Goal: Task Accomplishment & Management: Manage account settings

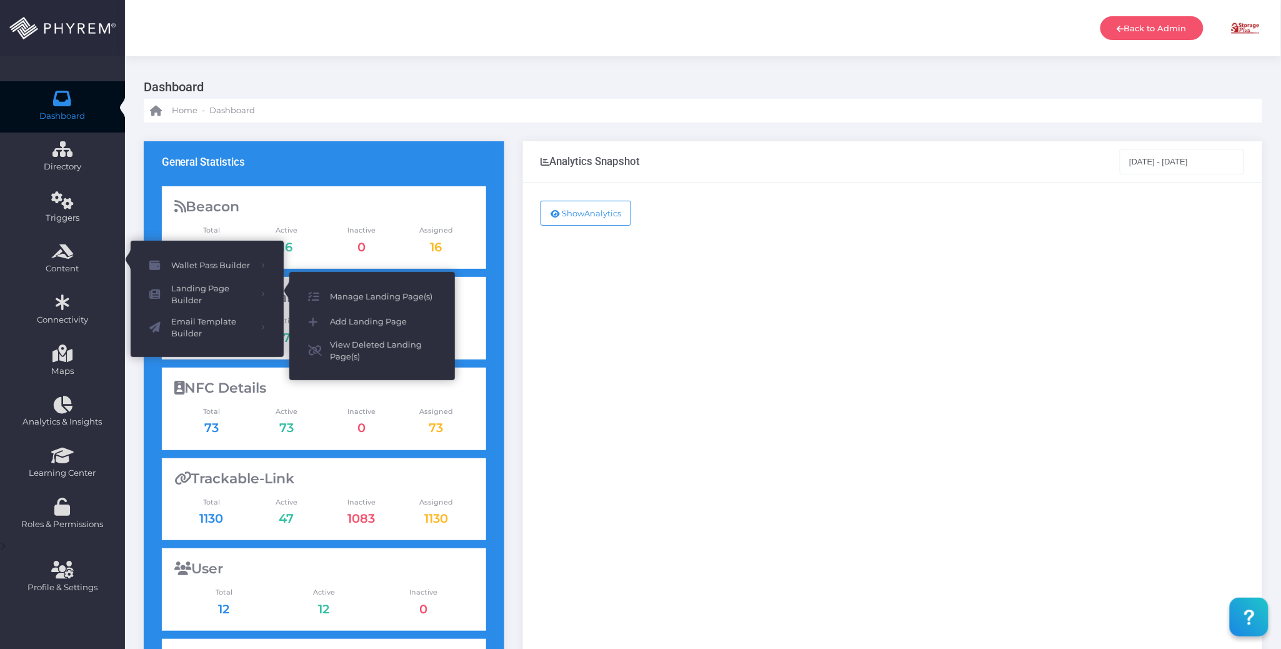
click at [350, 291] on span "Manage Landing Page(s)" at bounding box center [383, 297] width 106 height 16
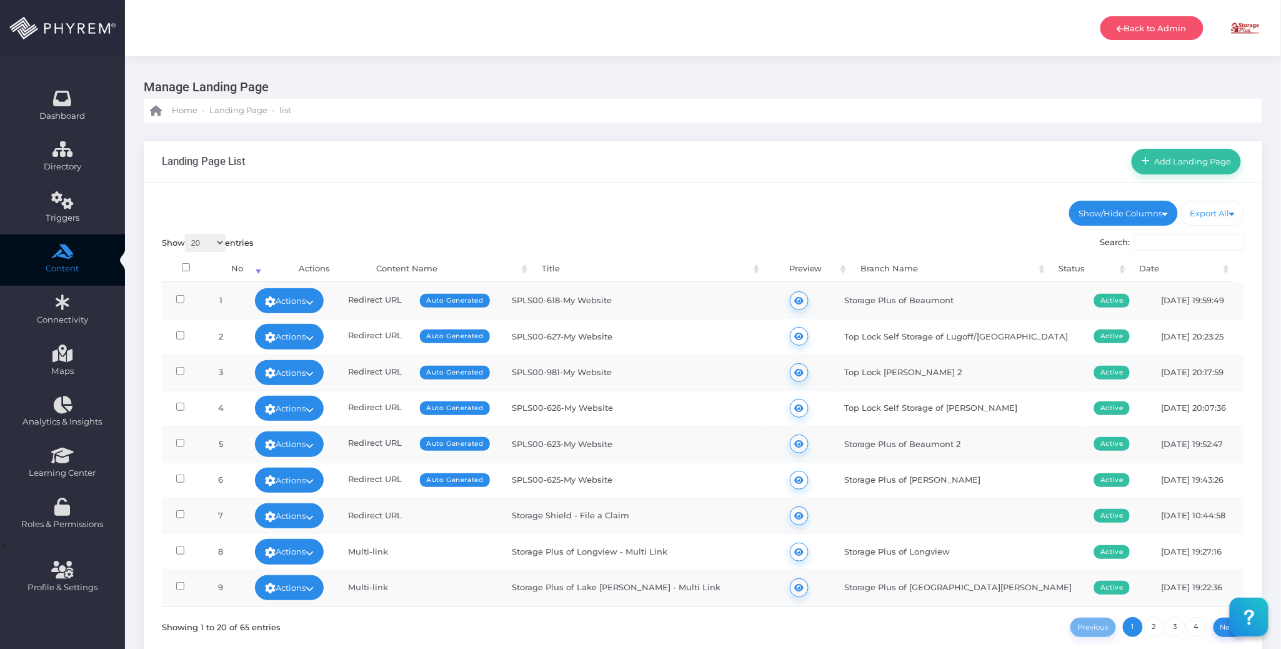
click at [1159, 241] on input "Search:" at bounding box center [1189, 243] width 110 height 18
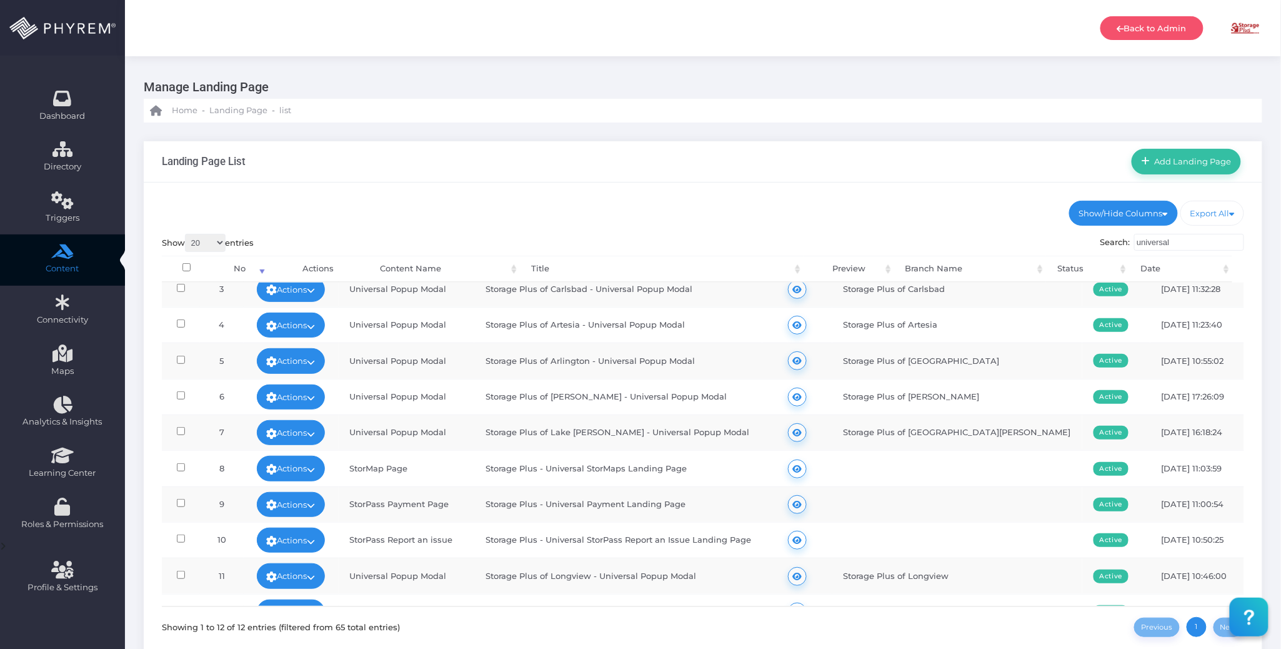
scroll to position [113, 0]
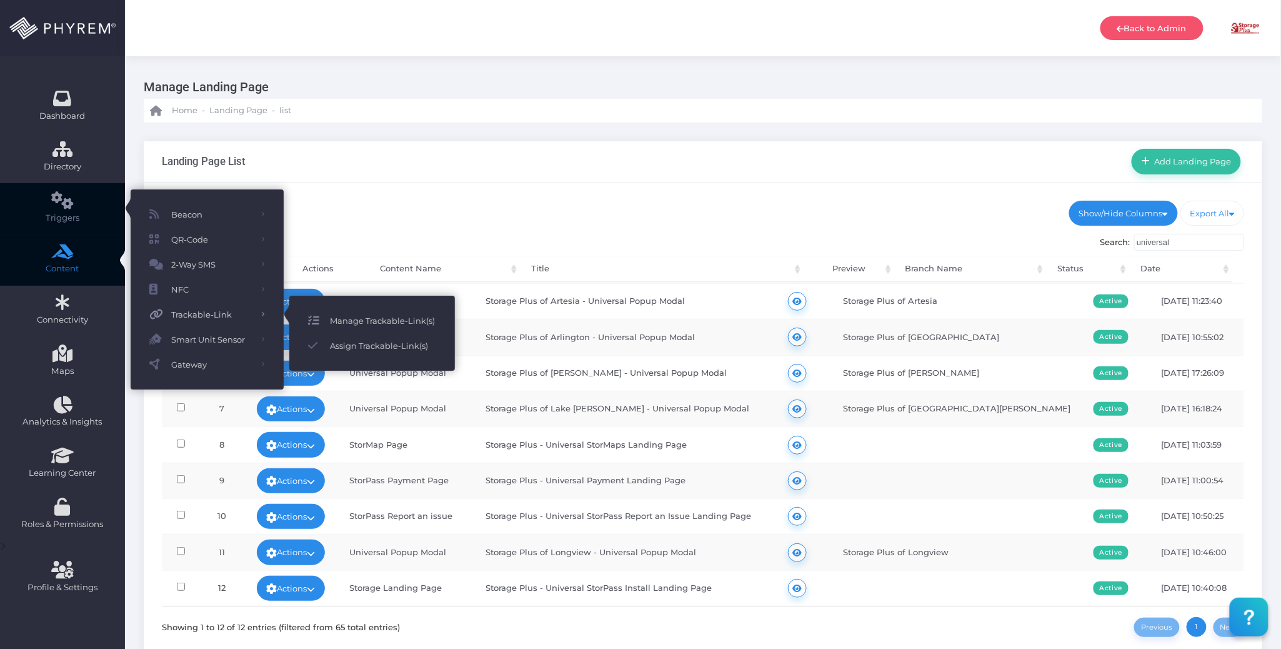
type input "universal"
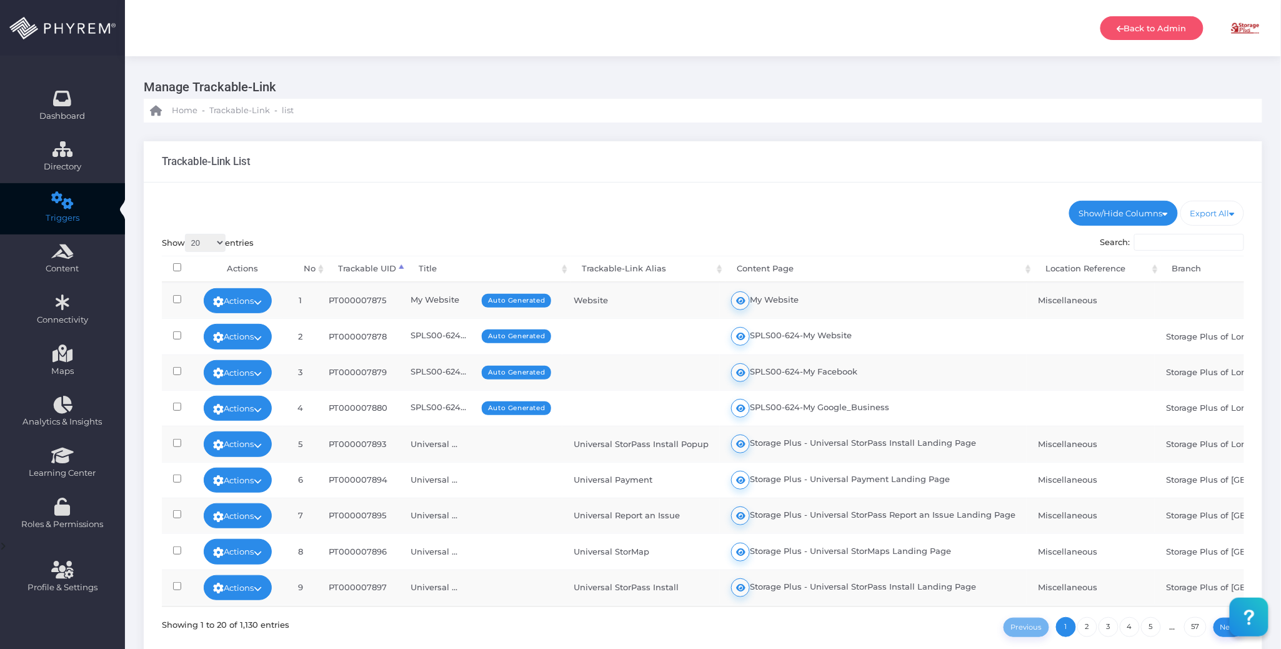
click at [1161, 243] on input "Search:" at bounding box center [1189, 243] width 110 height 18
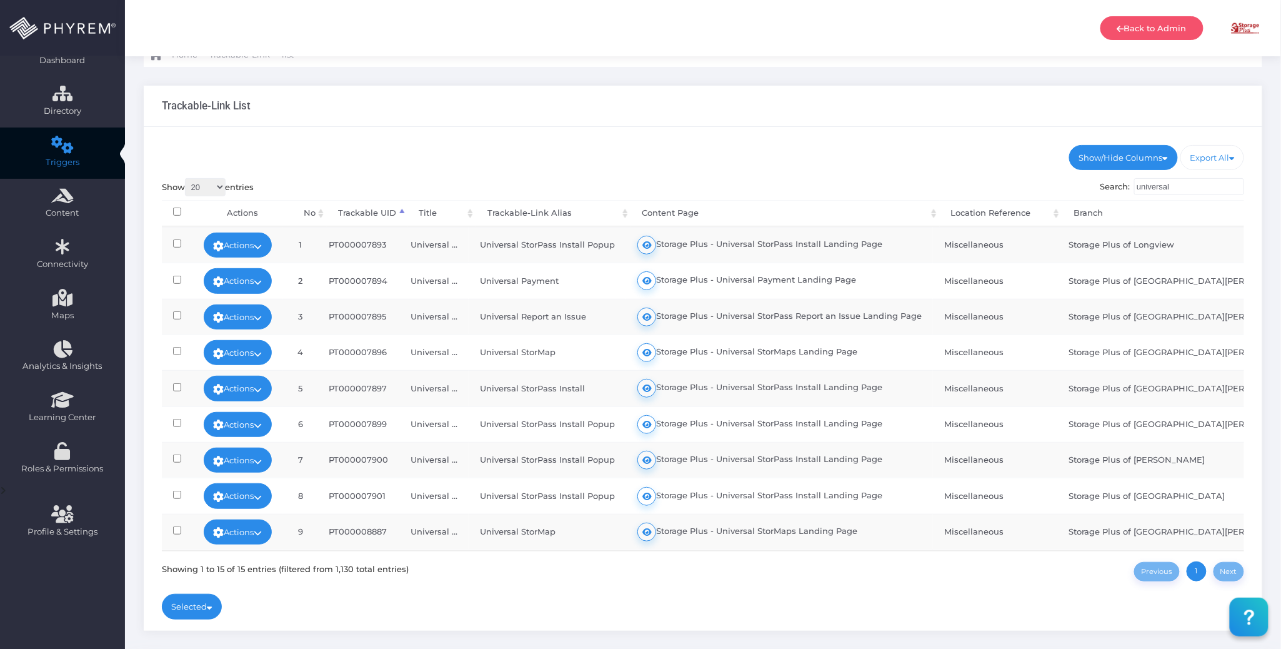
scroll to position [28, 0]
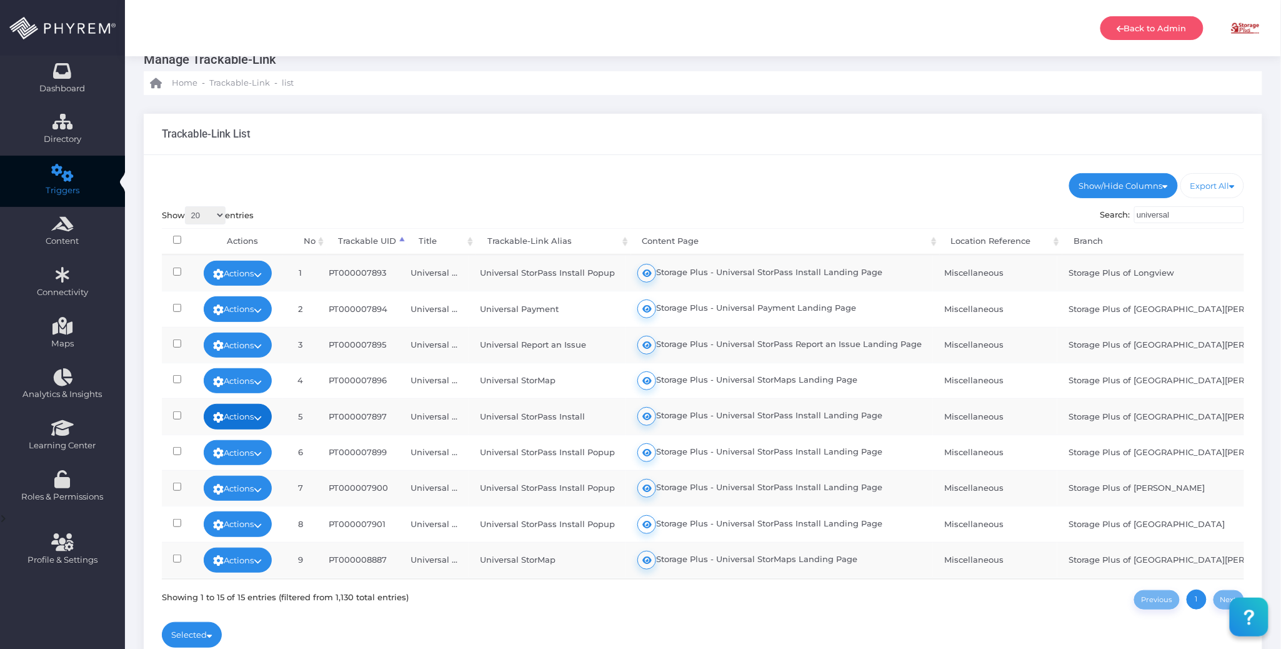
type input "universal"
click at [268, 413] on link "Actions" at bounding box center [238, 416] width 69 height 25
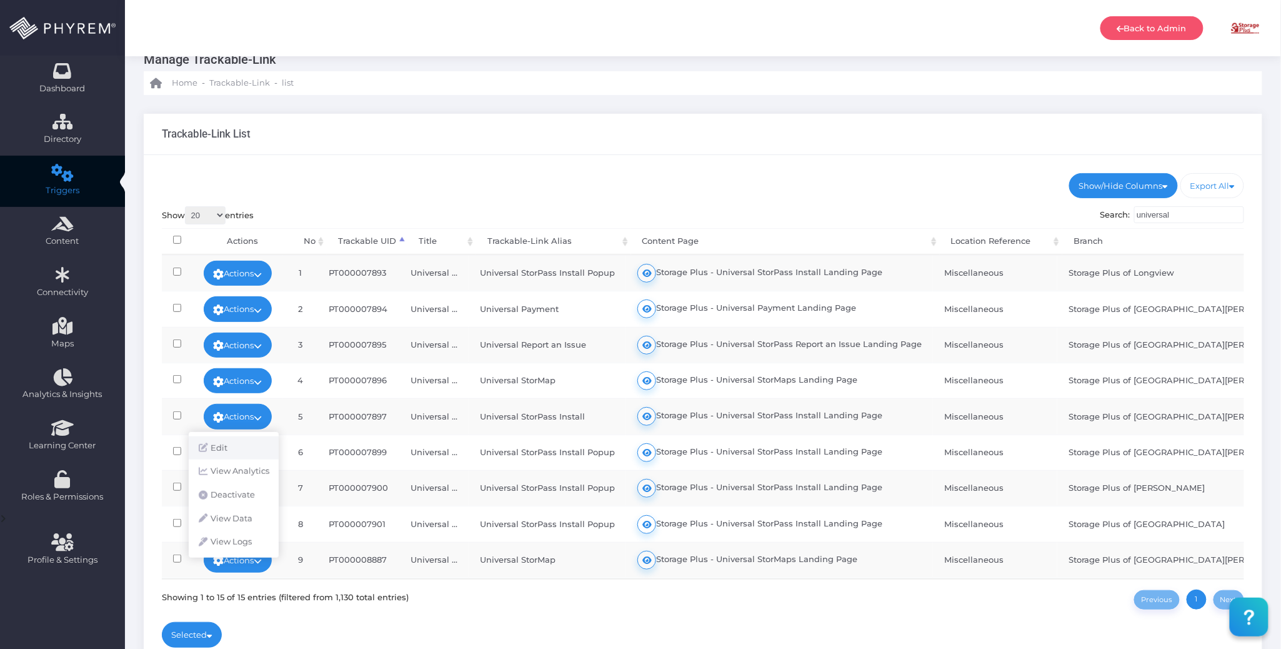
click at [248, 441] on link "Edit" at bounding box center [234, 448] width 90 height 24
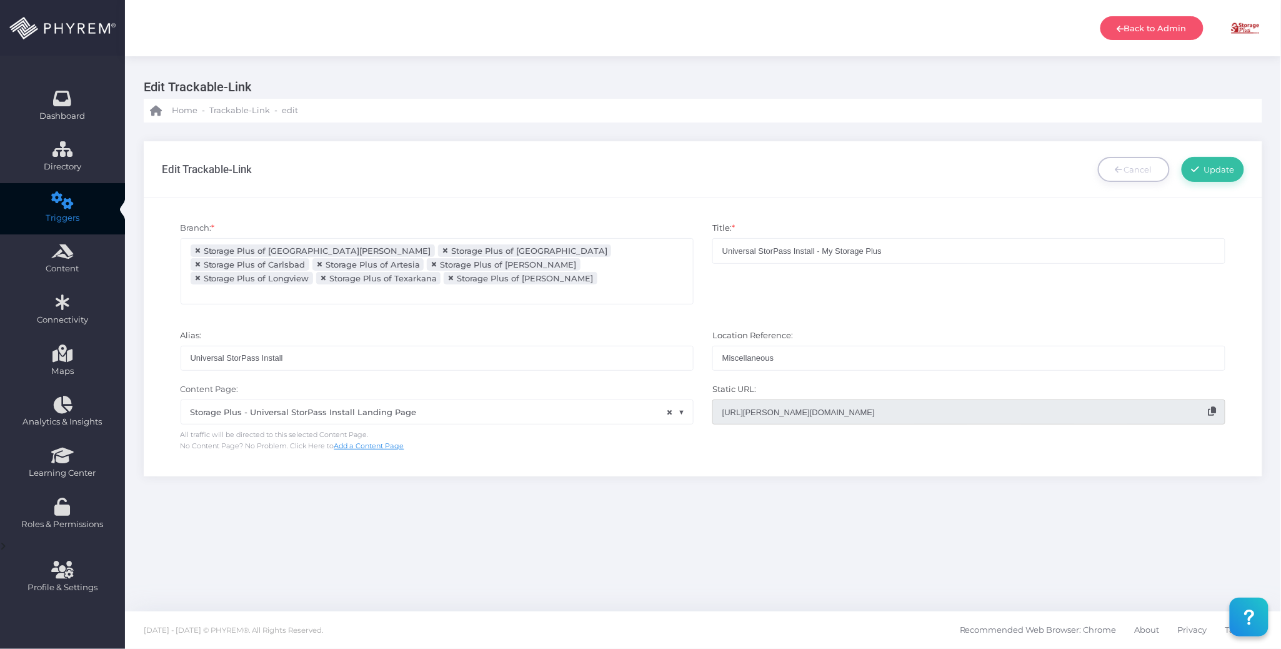
click at [449, 286] on ul "× Storage Plus of Lake Charles × Storage Plus of Arlington × Storage Plus of Ca…" at bounding box center [437, 271] width 512 height 65
click at [484, 288] on ul "× Storage Plus of Lake Charles × Storage Plus of Arlington × Storage Plus of Be…" at bounding box center [437, 271] width 512 height 65
click at [573, 286] on li at bounding box center [523, 292] width 98 height 14
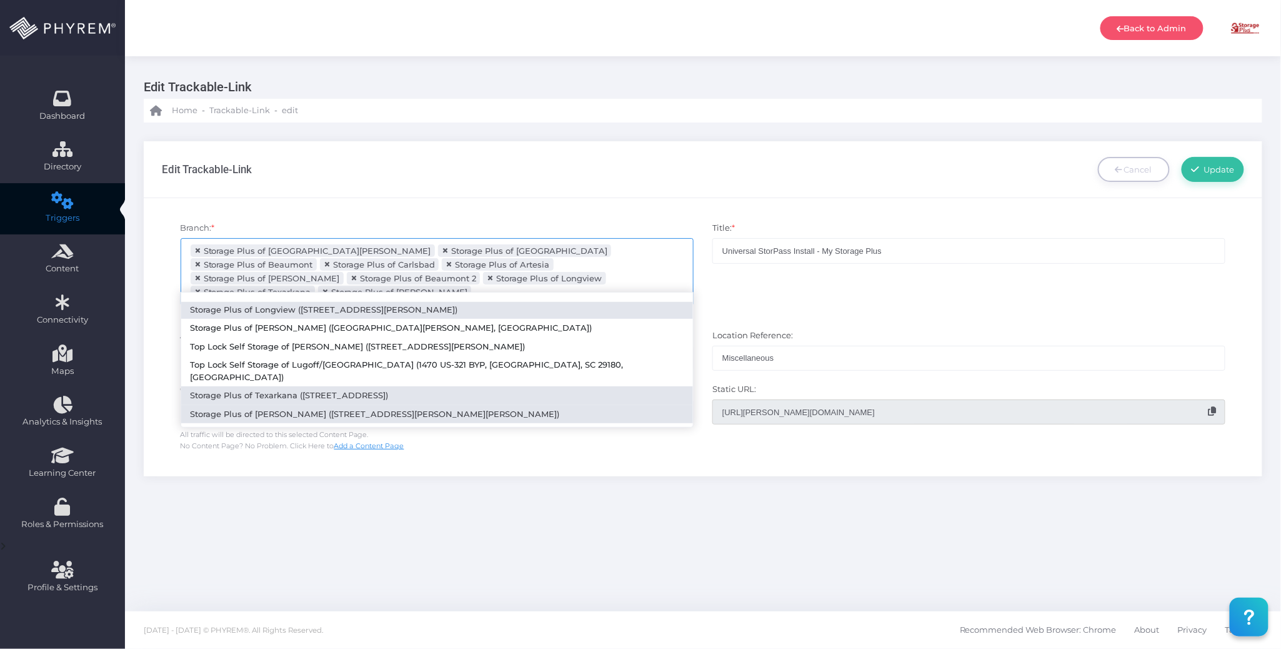
scroll to position [133, 0]
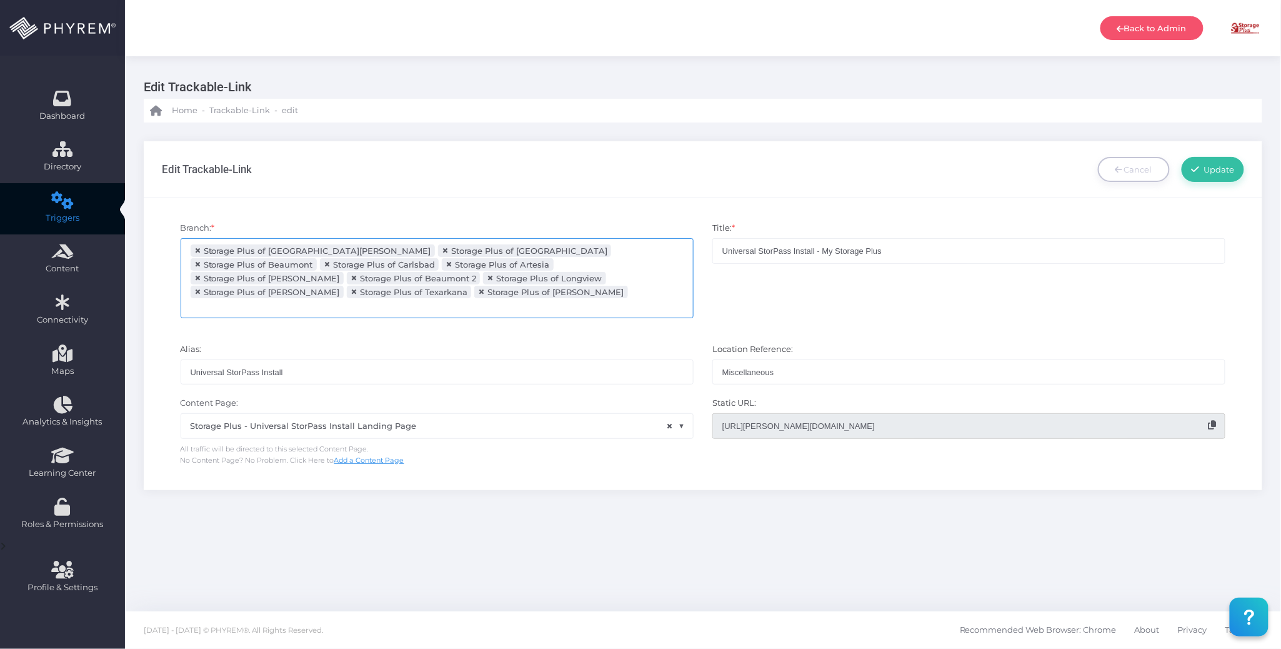
click at [499, 298] on ul "× Storage Plus of Lake Charles × Storage Plus of Arlington × Storage Plus of Be…" at bounding box center [437, 278] width 512 height 79
click at [445, 301] on input "search" at bounding box center [396, 306] width 98 height 10
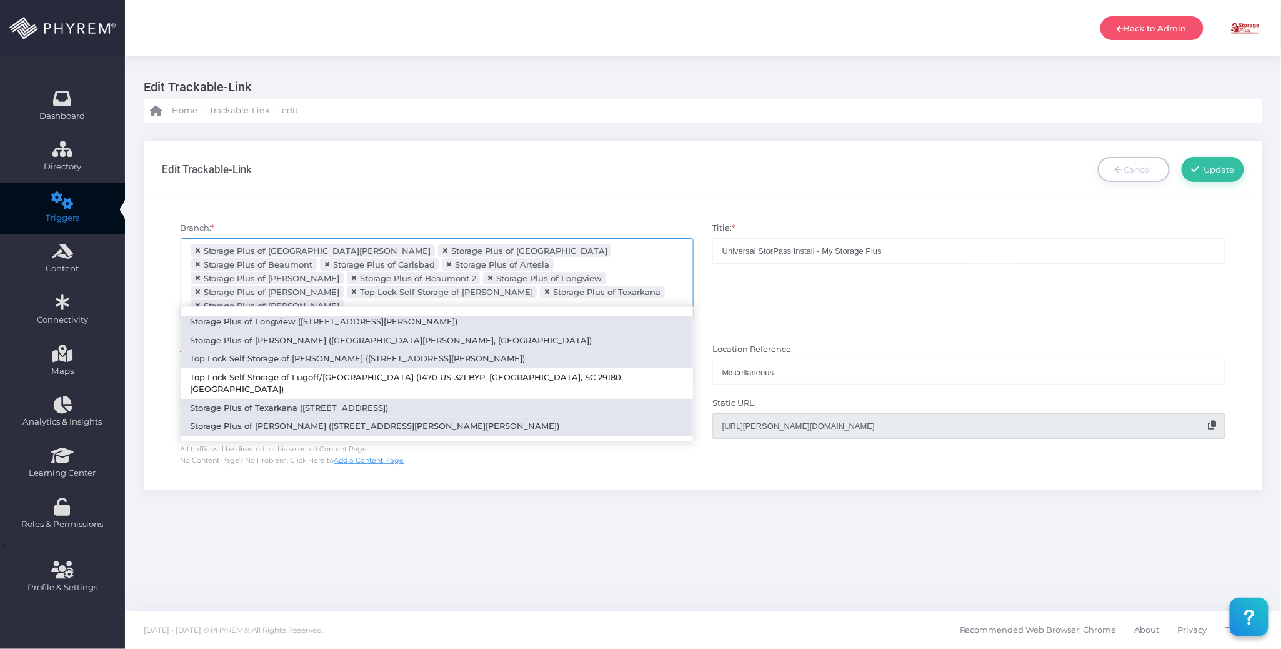
scroll to position [133, 0]
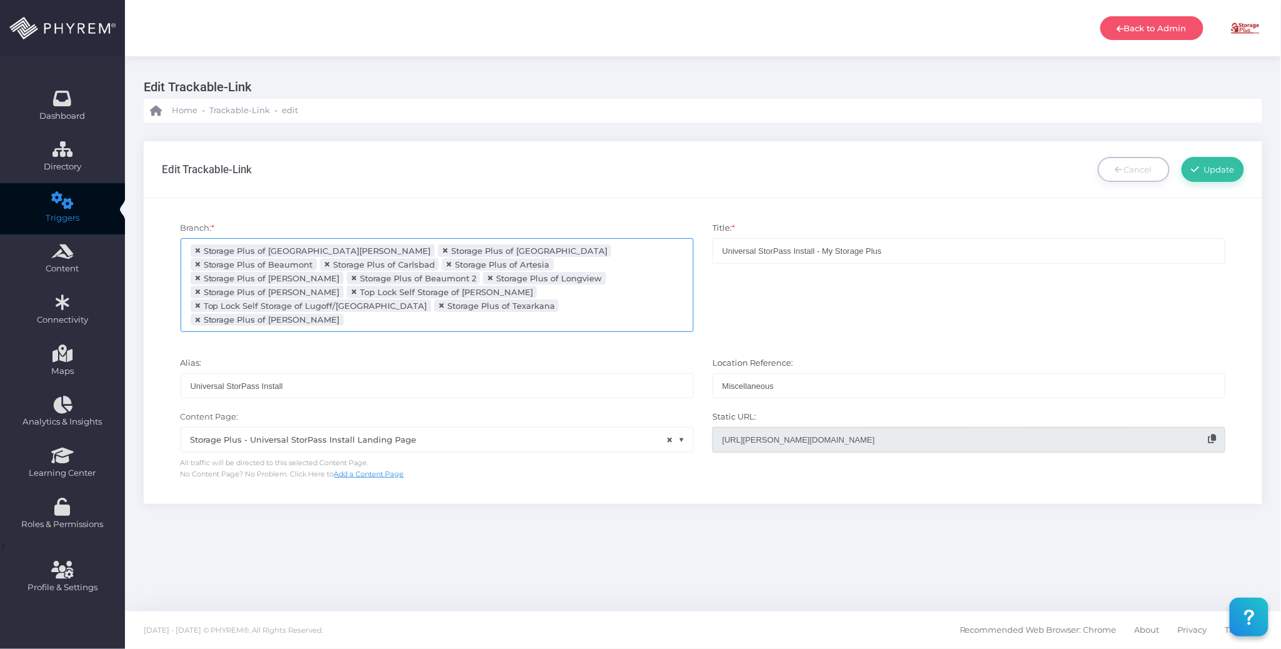
click at [484, 311] on ul "× Storage Plus of Lake Charles × Storage Plus of Arlington × Storage Plus of Be…" at bounding box center [437, 285] width 512 height 93
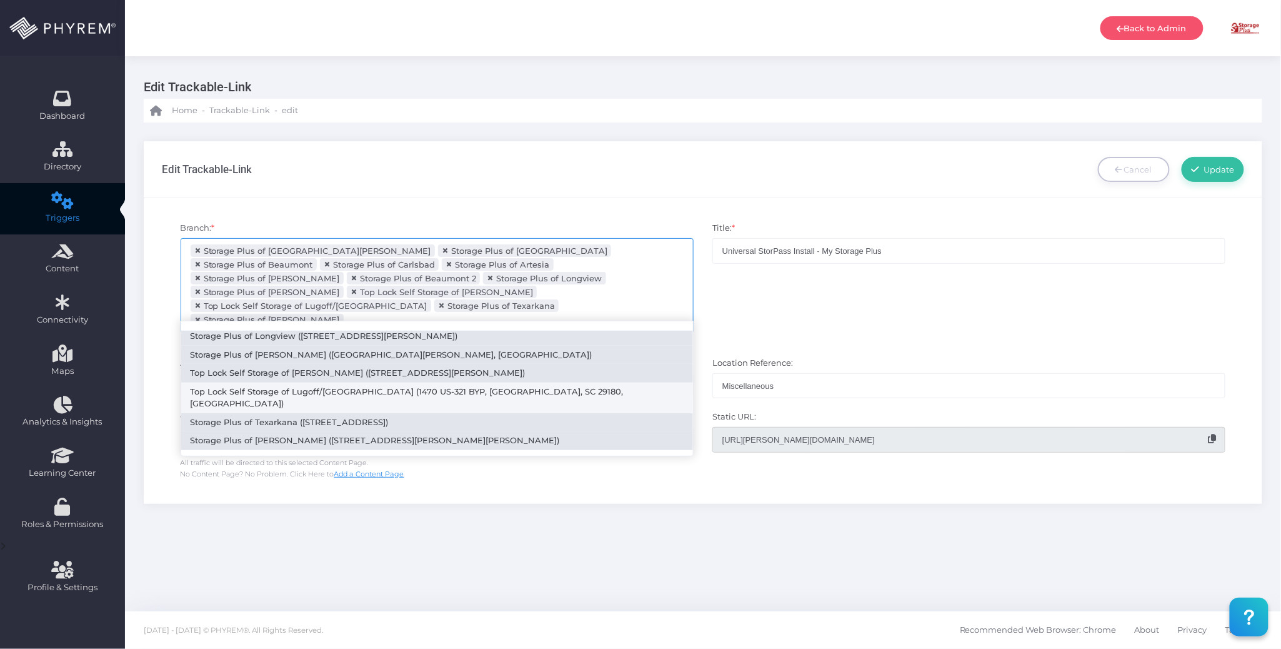
scroll to position [133, 0]
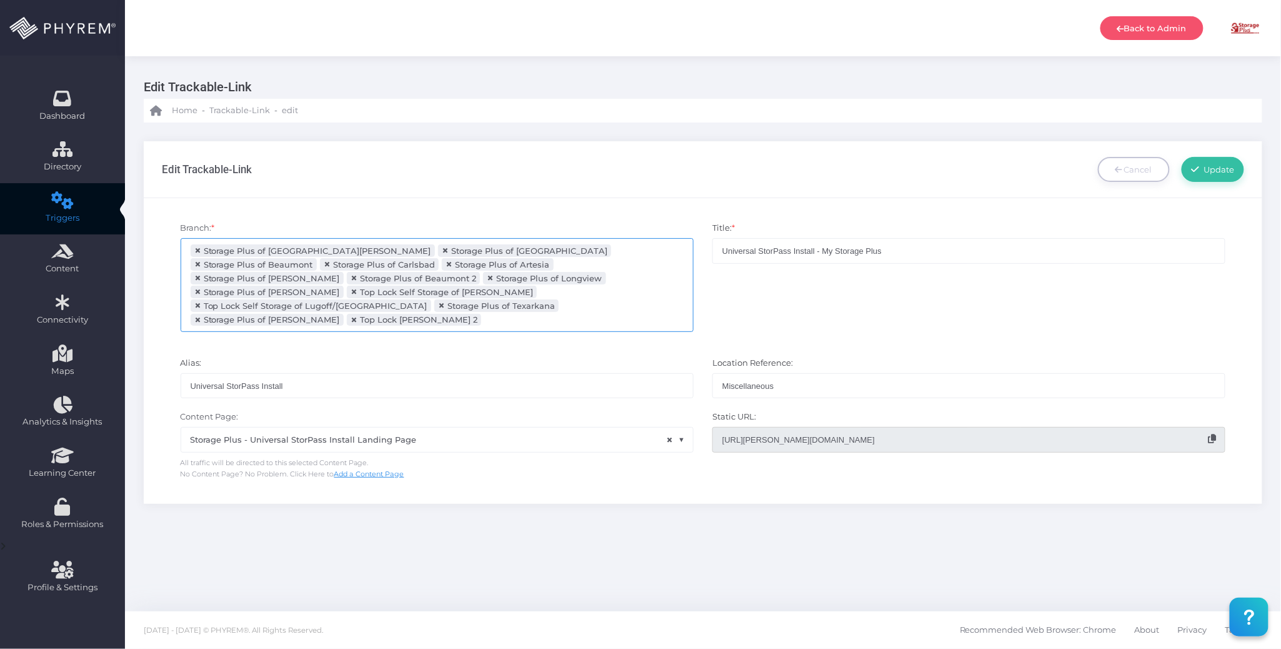
drag, startPoint x: 468, startPoint y: 565, endPoint x: 463, endPoint y: 544, distance: 21.8
click at [468, 564] on div "Edit Trackable-Link Home - Trackable-Link - edit Edit Trackable-Link Cancel Upd…" at bounding box center [703, 333] width 1156 height 555
click at [576, 633] on div "[DATE] - [DATE] © PHYREM®. All Rights Reserved." at bounding box center [428, 630] width 569 height 38
click at [779, 430] on input "https://phyl.ink/T8T0rQY7" at bounding box center [969, 439] width 513 height 25
click at [791, 427] on input "https://phyl.ink/T8T0rQY7" at bounding box center [969, 439] width 513 height 25
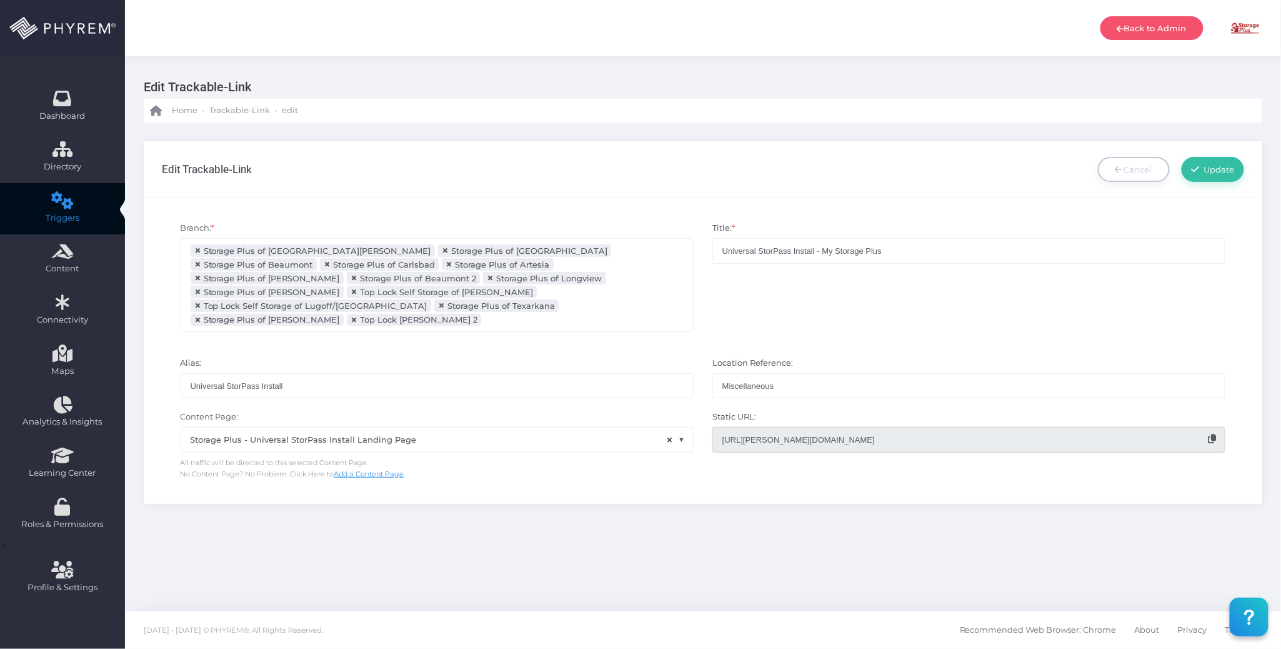
click at [788, 427] on input "https://phyl.ink/T8T0rQY7" at bounding box center [969, 439] width 513 height 25
click at [1214, 434] on icon at bounding box center [1212, 438] width 8 height 9
click at [1206, 173] on span "Update" at bounding box center [1217, 169] width 35 height 10
